Goal: Information Seeking & Learning: Learn about a topic

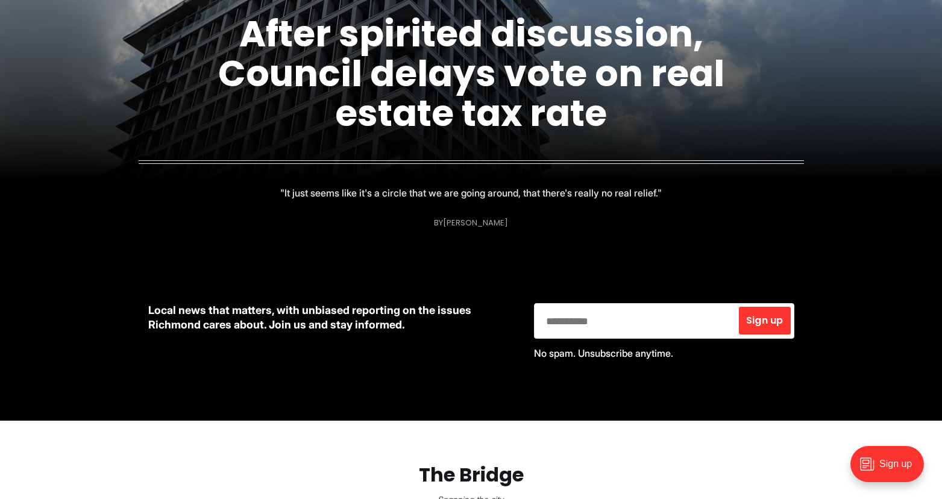
scroll to position [663, 0]
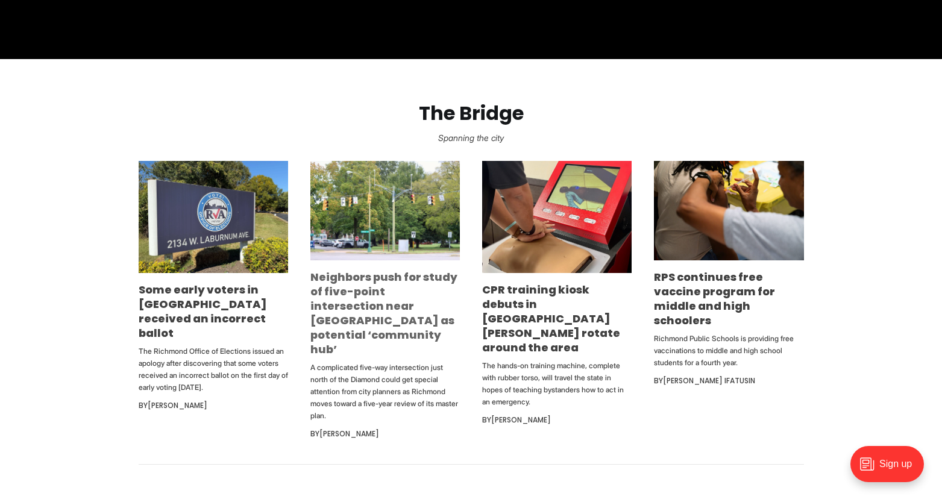
click at [371, 294] on link "Neighbors push for study of five-point intersection near [GEOGRAPHIC_DATA] as p…" at bounding box center [383, 312] width 147 height 87
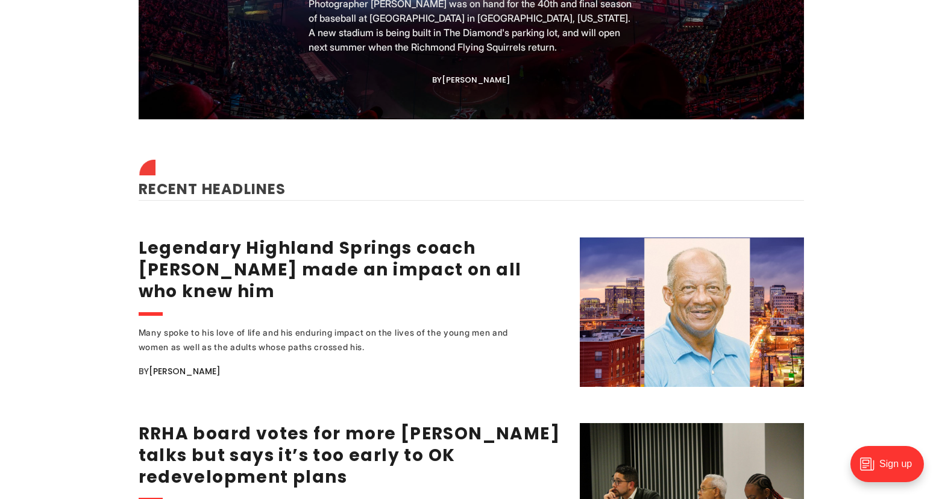
scroll to position [1592, 0]
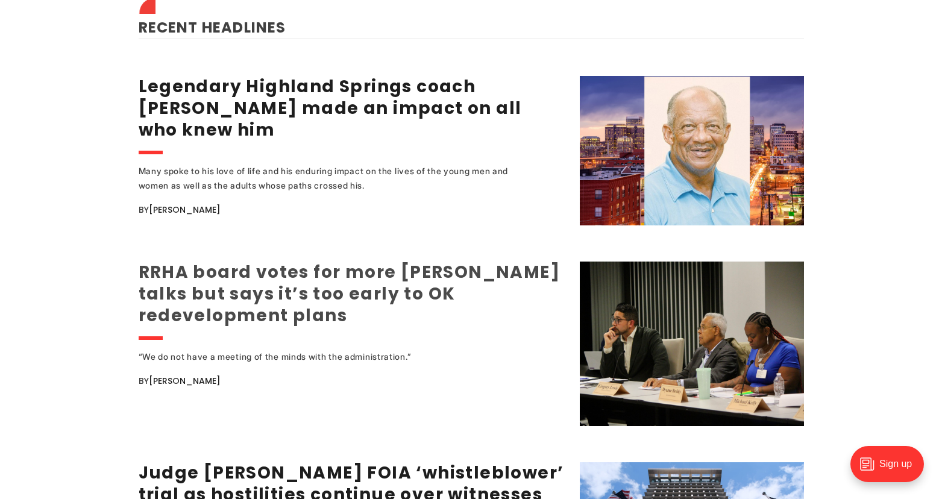
click at [266, 262] on link "RRHA board votes for more [PERSON_NAME] talks but says it’s too early to OK red…" at bounding box center [350, 293] width 422 height 67
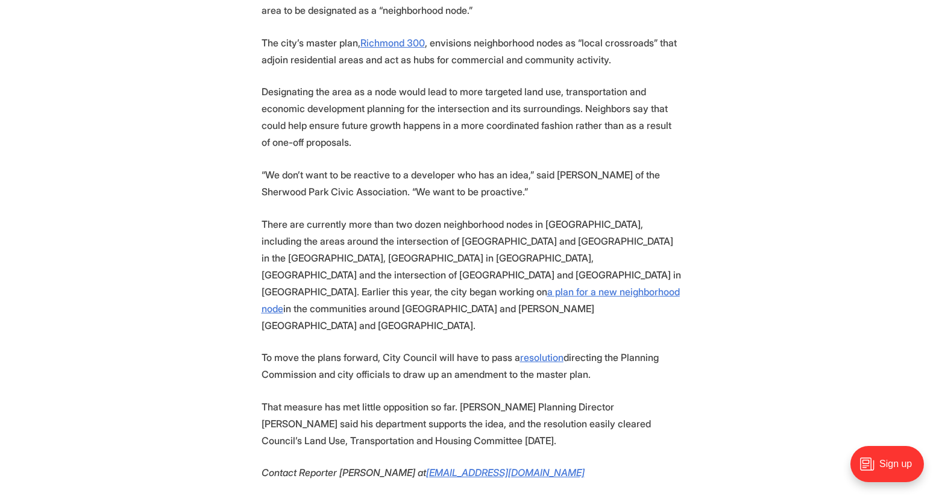
scroll to position [1688, 0]
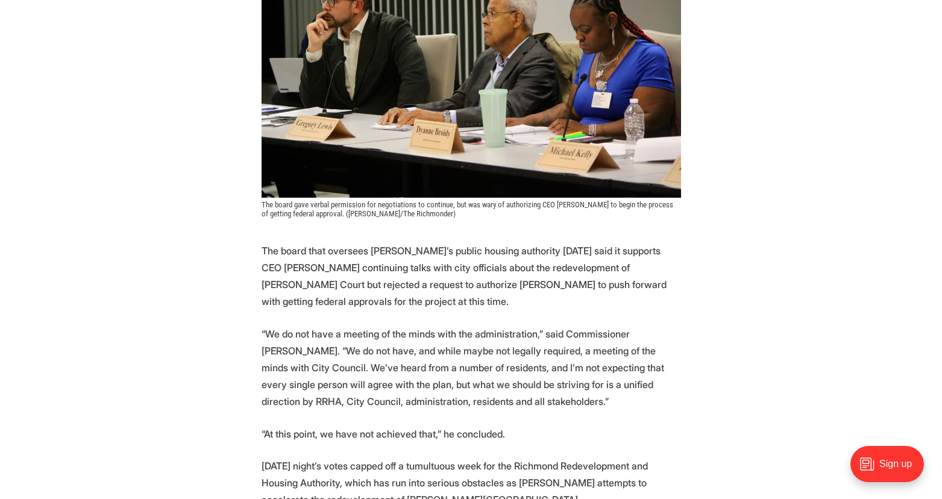
scroll to position [301, 0]
